Goal: Task Accomplishment & Management: Complete application form

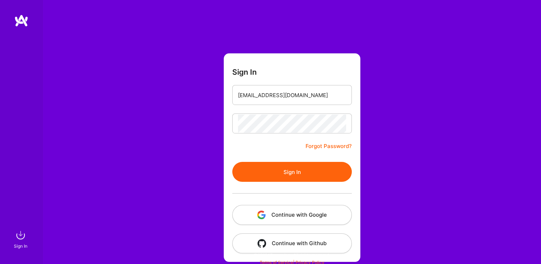
click at [273, 163] on button "Sign In" at bounding box center [291, 172] width 119 height 20
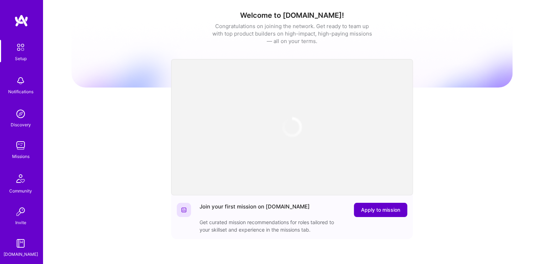
click at [378, 209] on span "Apply to mission" at bounding box center [380, 209] width 39 height 7
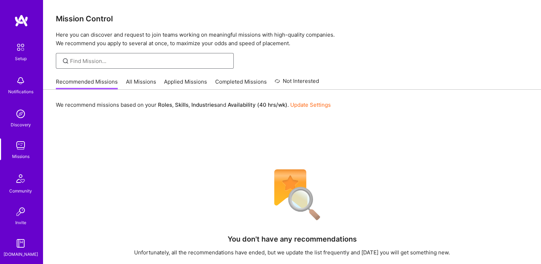
click at [151, 60] on input at bounding box center [149, 60] width 158 height 7
click at [132, 81] on link "All Missions" at bounding box center [141, 84] width 30 height 12
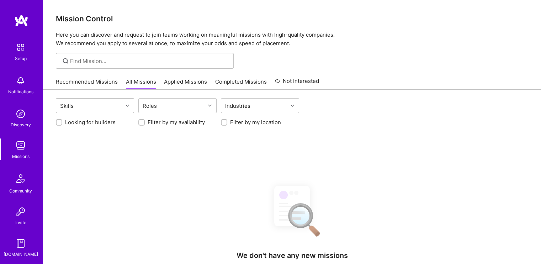
click at [101, 103] on div "Skills" at bounding box center [89, 105] width 66 height 14
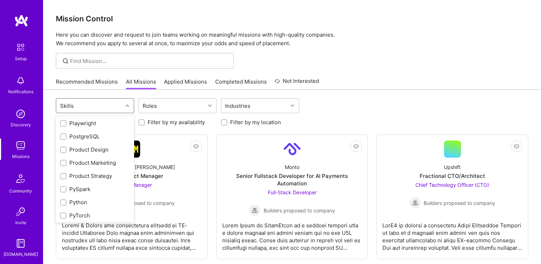
scroll to position [604, 0]
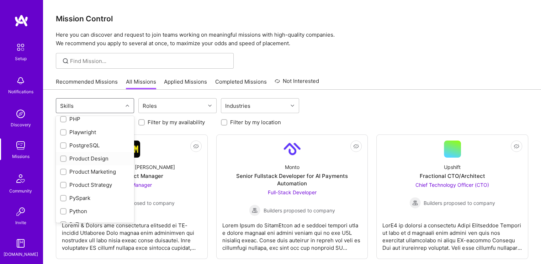
click at [65, 161] on input "checkbox" at bounding box center [63, 158] width 5 height 5
checkbox input "true"
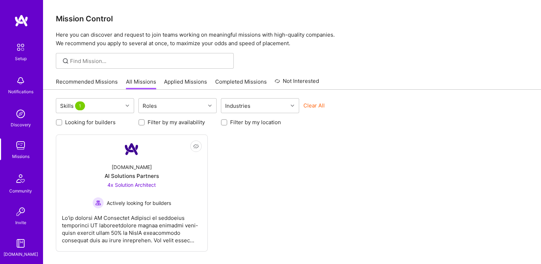
click at [350, 64] on div at bounding box center [292, 61] width 498 height 16
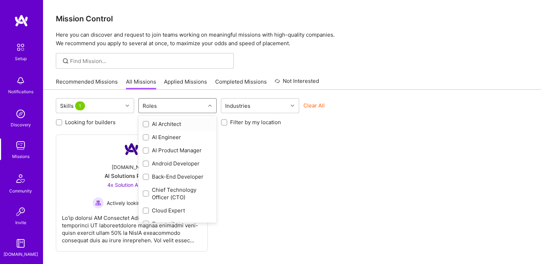
click at [203, 105] on div "Roles" at bounding box center [172, 105] width 66 height 14
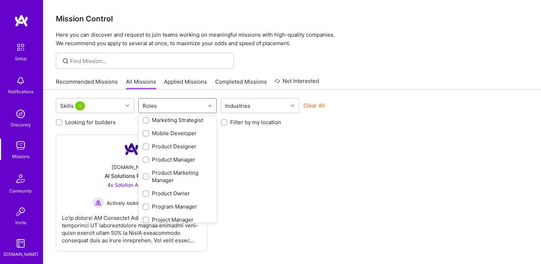
scroll to position [255, 0]
click at [147, 146] on input "checkbox" at bounding box center [146, 147] width 5 height 5
checkbox input "true"
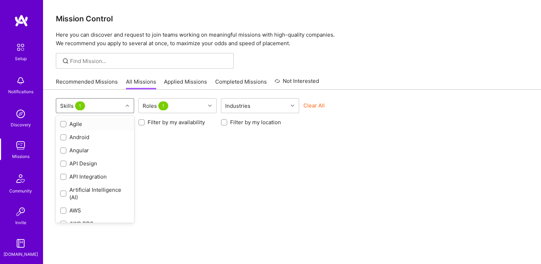
click at [126, 105] on icon at bounding box center [127, 106] width 4 height 4
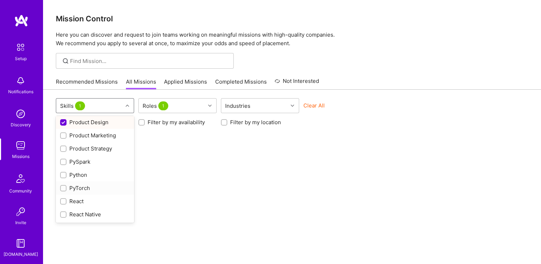
scroll to position [640, 0]
click at [63, 127] on input "checkbox" at bounding box center [64, 123] width 6 height 6
checkbox input "false"
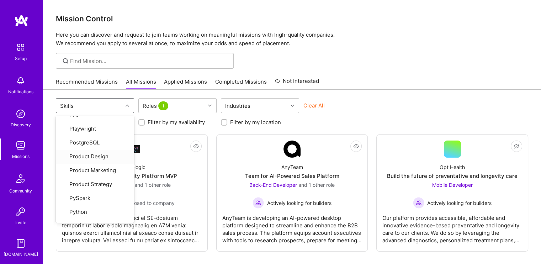
click at [367, 58] on div at bounding box center [292, 61] width 498 height 16
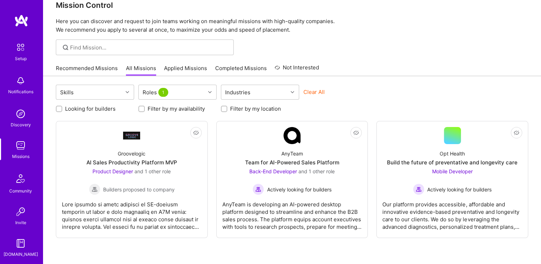
scroll to position [37, 0]
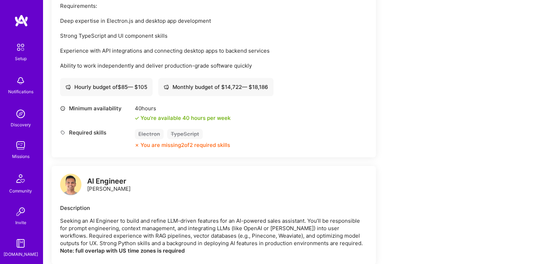
scroll to position [526, 0]
